Goal: Transaction & Acquisition: Purchase product/service

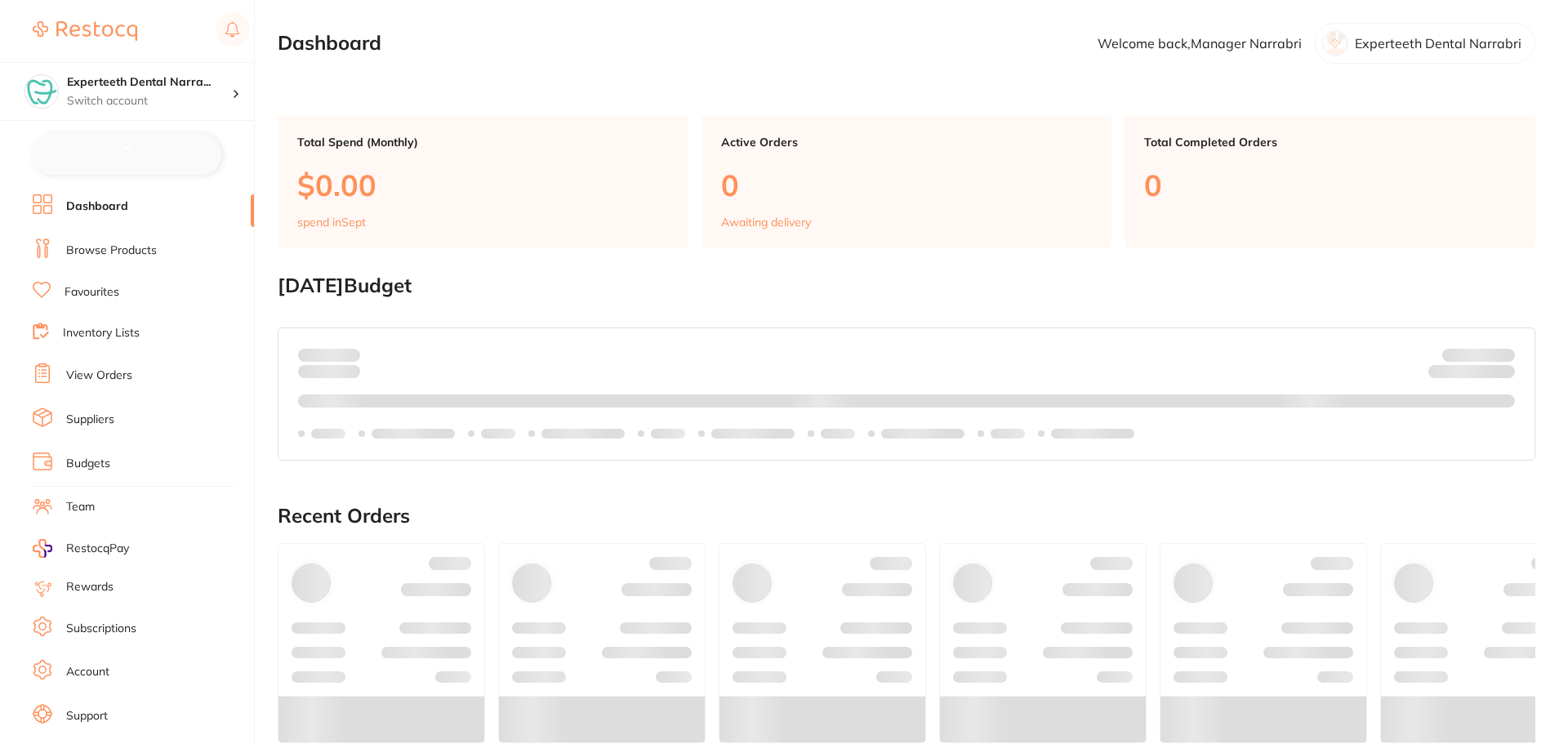
checkbox input "false"
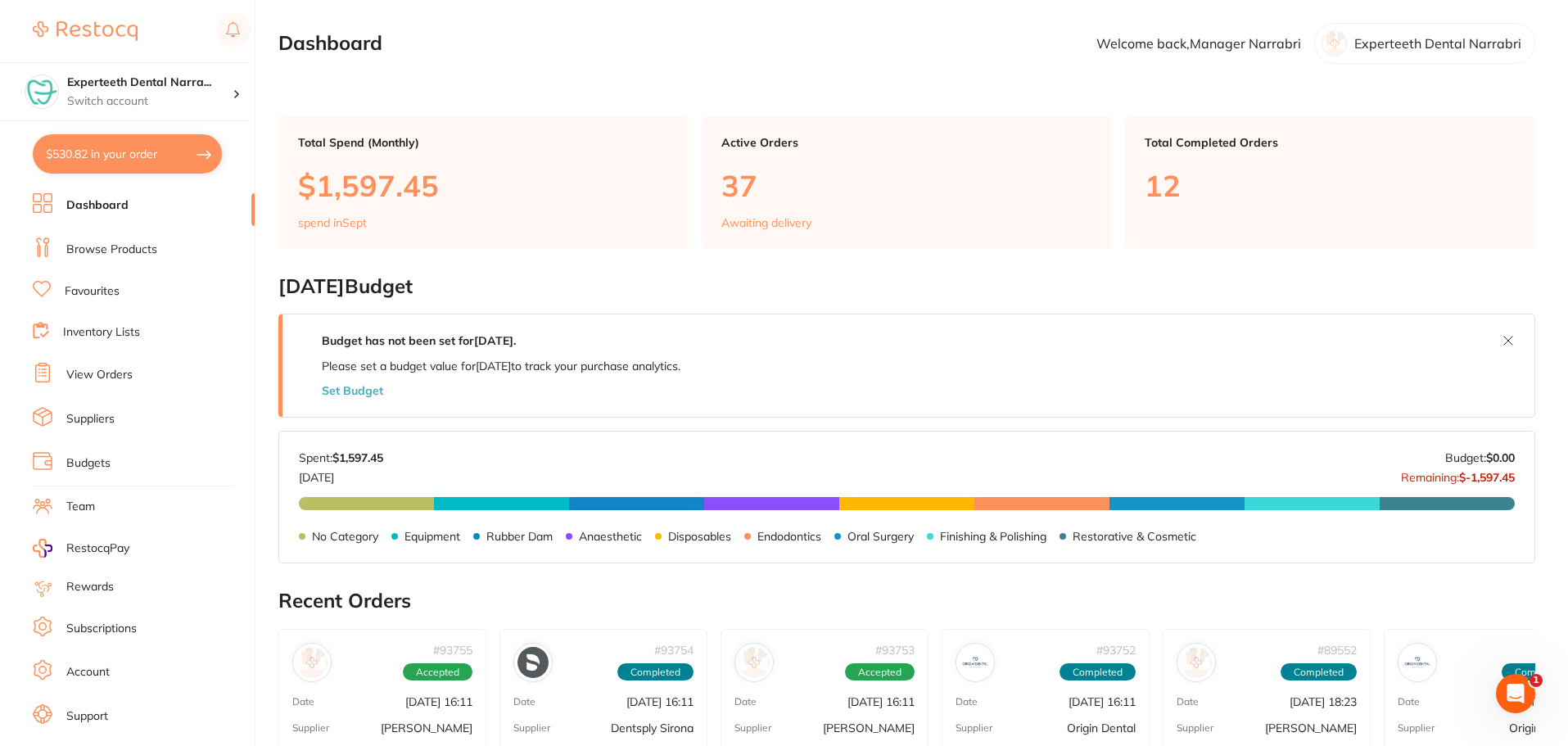
click at [137, 203] on li "Dashboard" at bounding box center [144, 206] width 222 height 25
click at [173, 255] on li "Browse Products" at bounding box center [144, 250] width 222 height 25
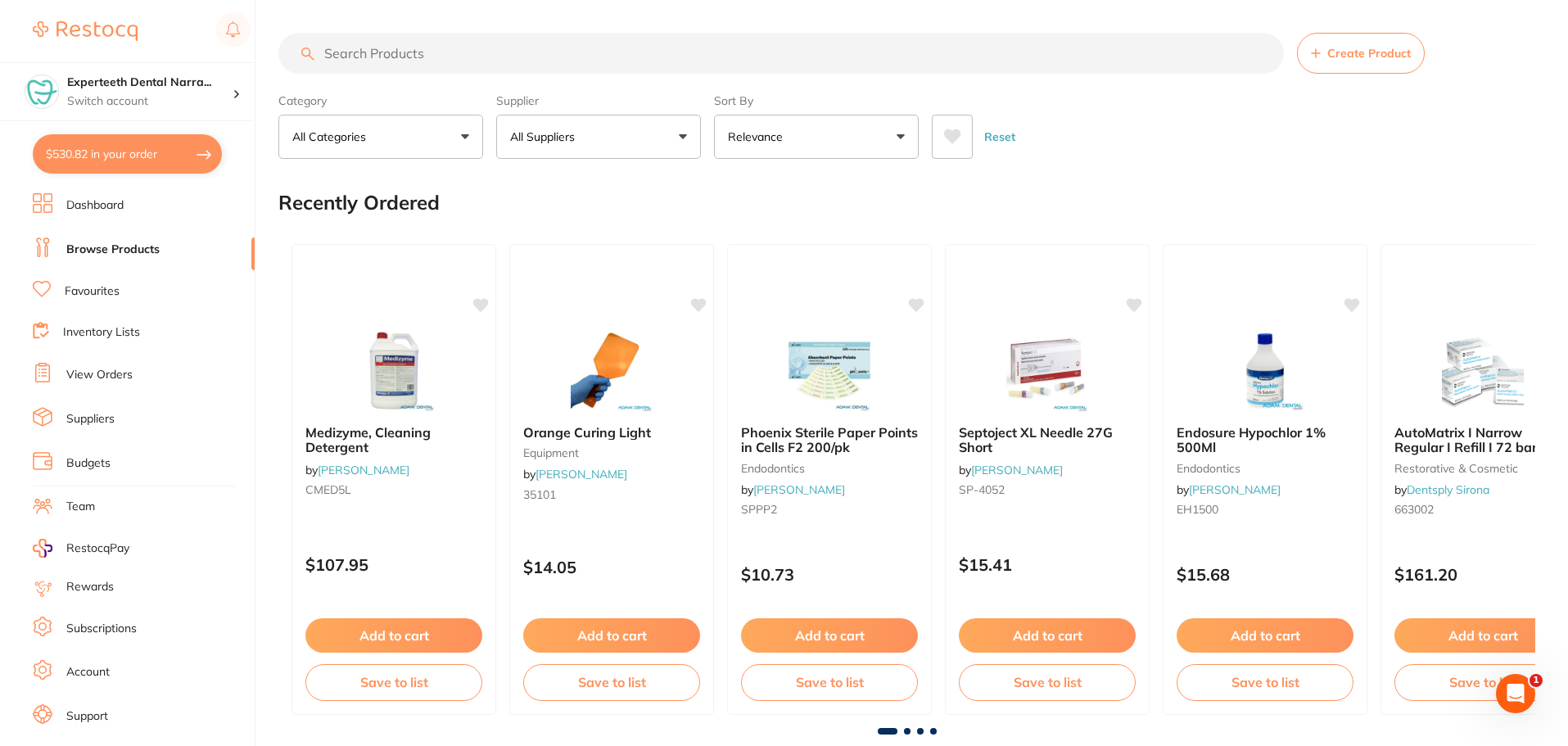
click at [450, 63] on input "search" at bounding box center [780, 53] width 1005 height 41
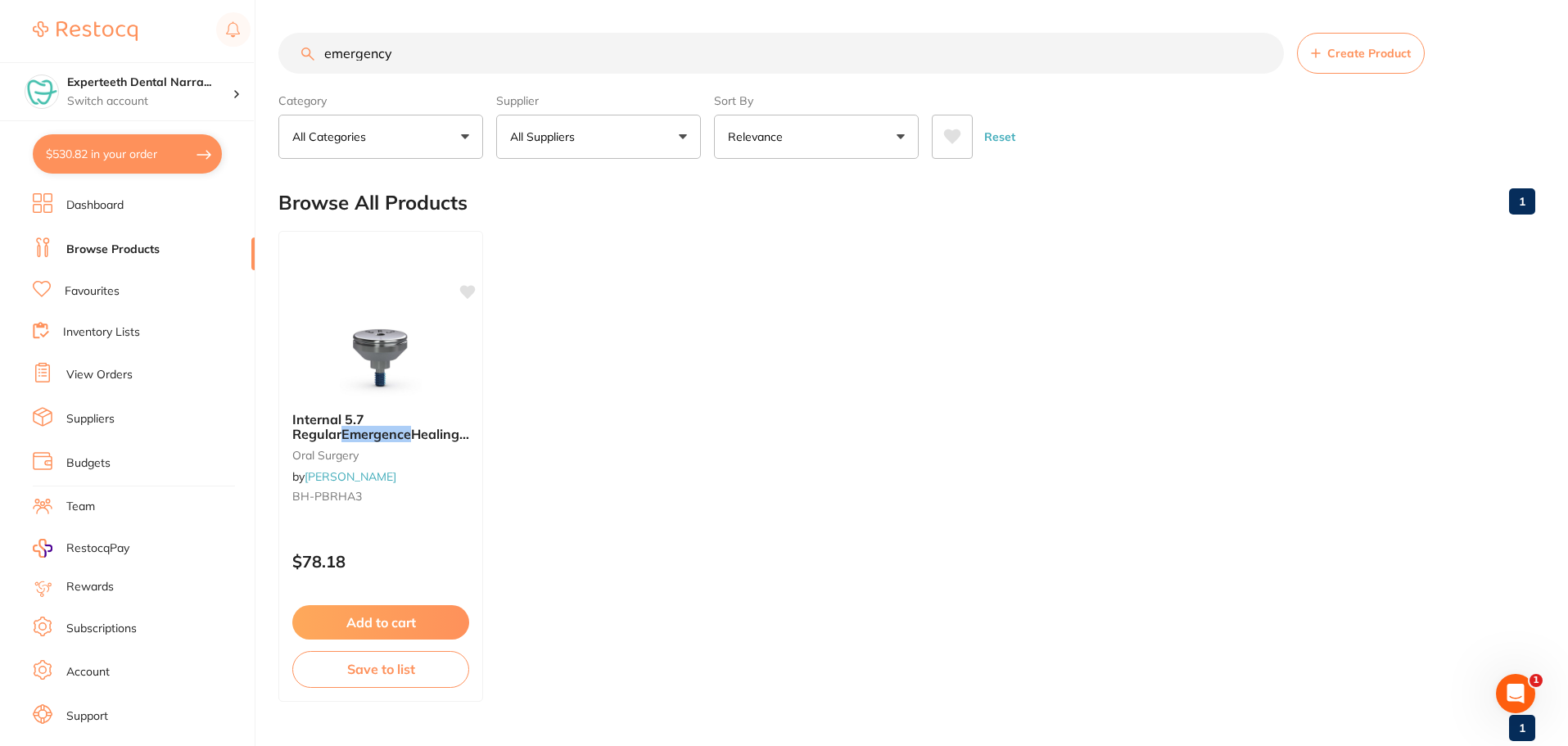
click at [439, 59] on input "emergency" at bounding box center [780, 53] width 1005 height 41
type input "e"
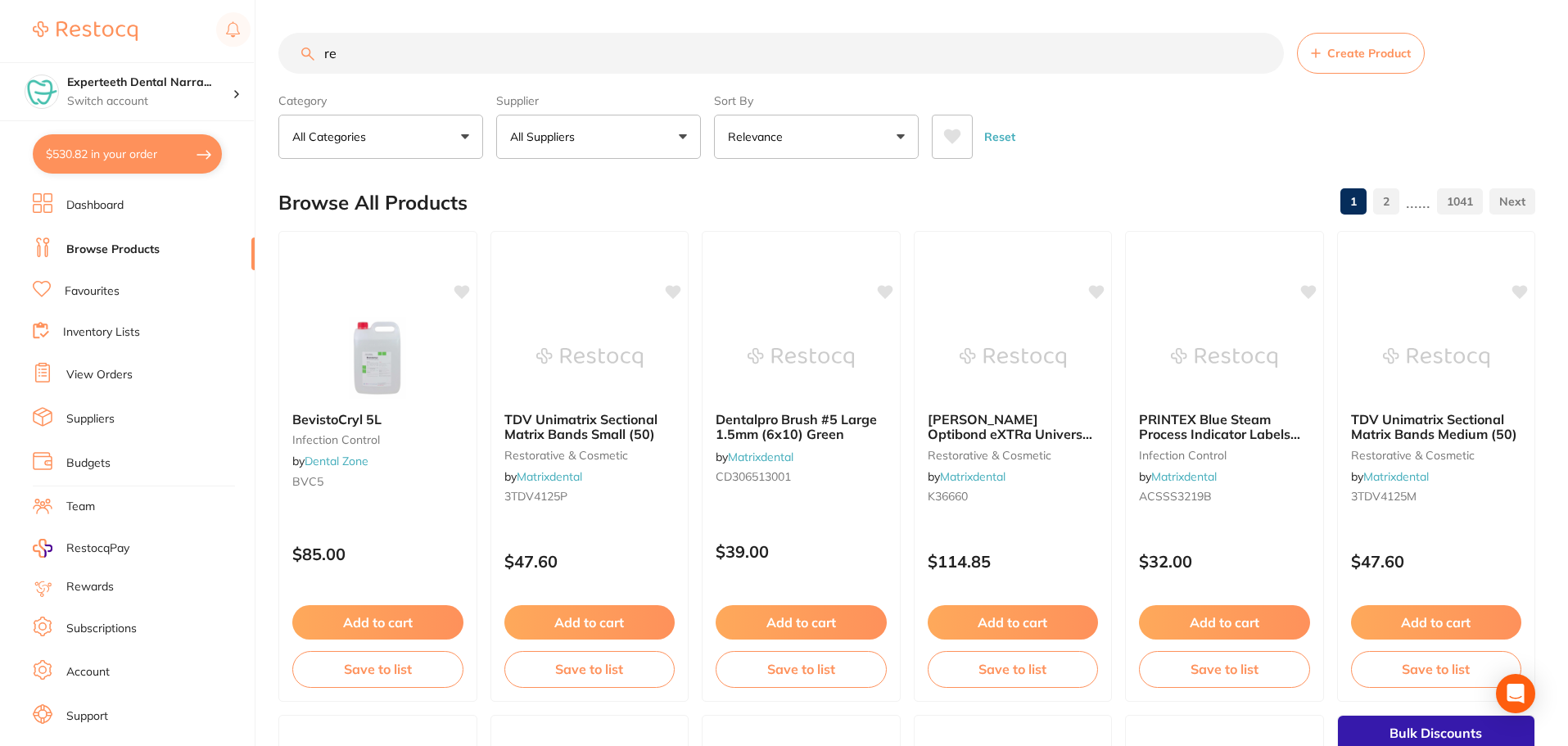
type input "red"
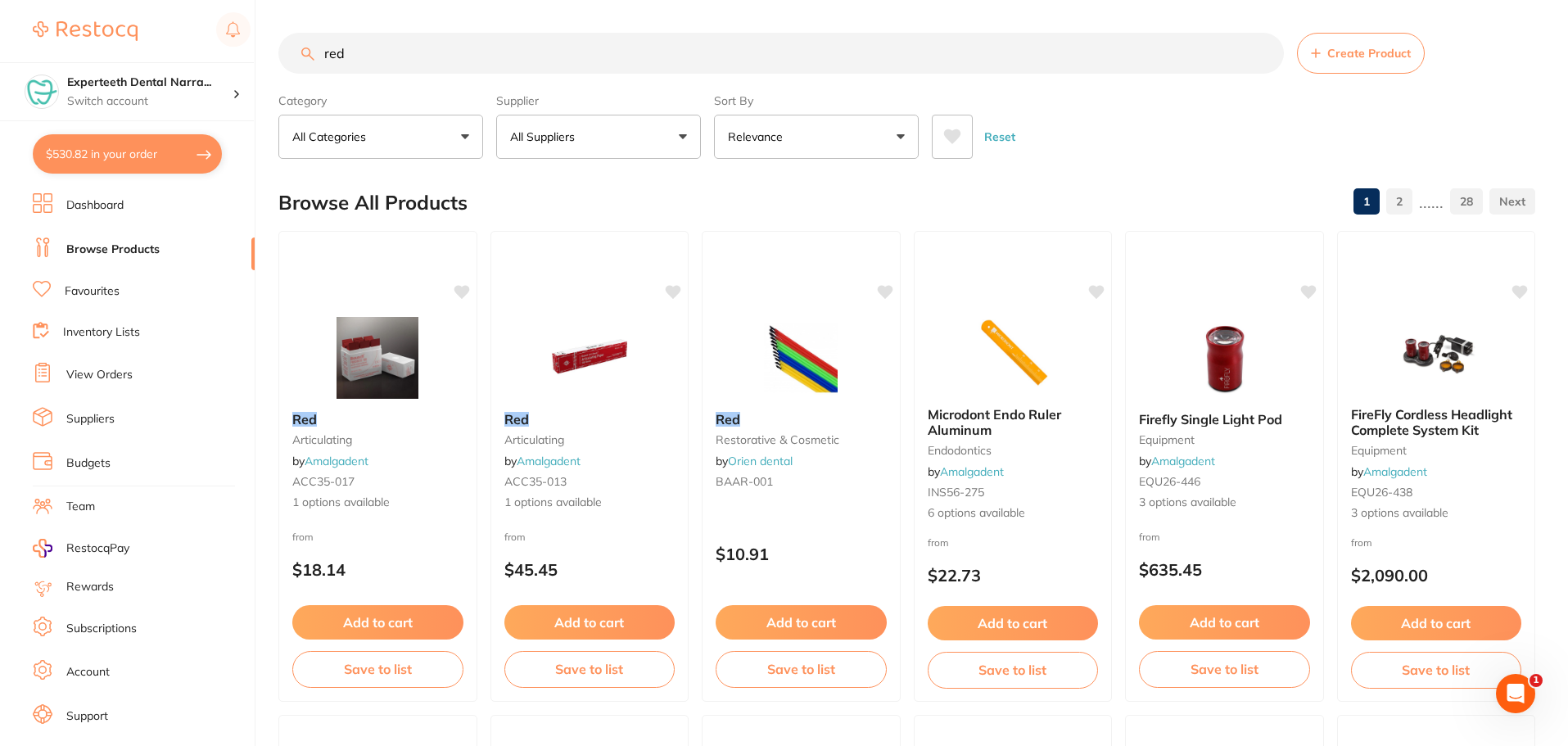
drag, startPoint x: 371, startPoint y: 54, endPoint x: 198, endPoint y: 52, distance: 173.0
click at [198, 52] on div "$530.82 Experteeth Dental Narra... Switch account Narrabri Dental Care Expertee…" at bounding box center [784, 373] width 1568 height 746
